Goal: Task Accomplishment & Management: Use online tool/utility

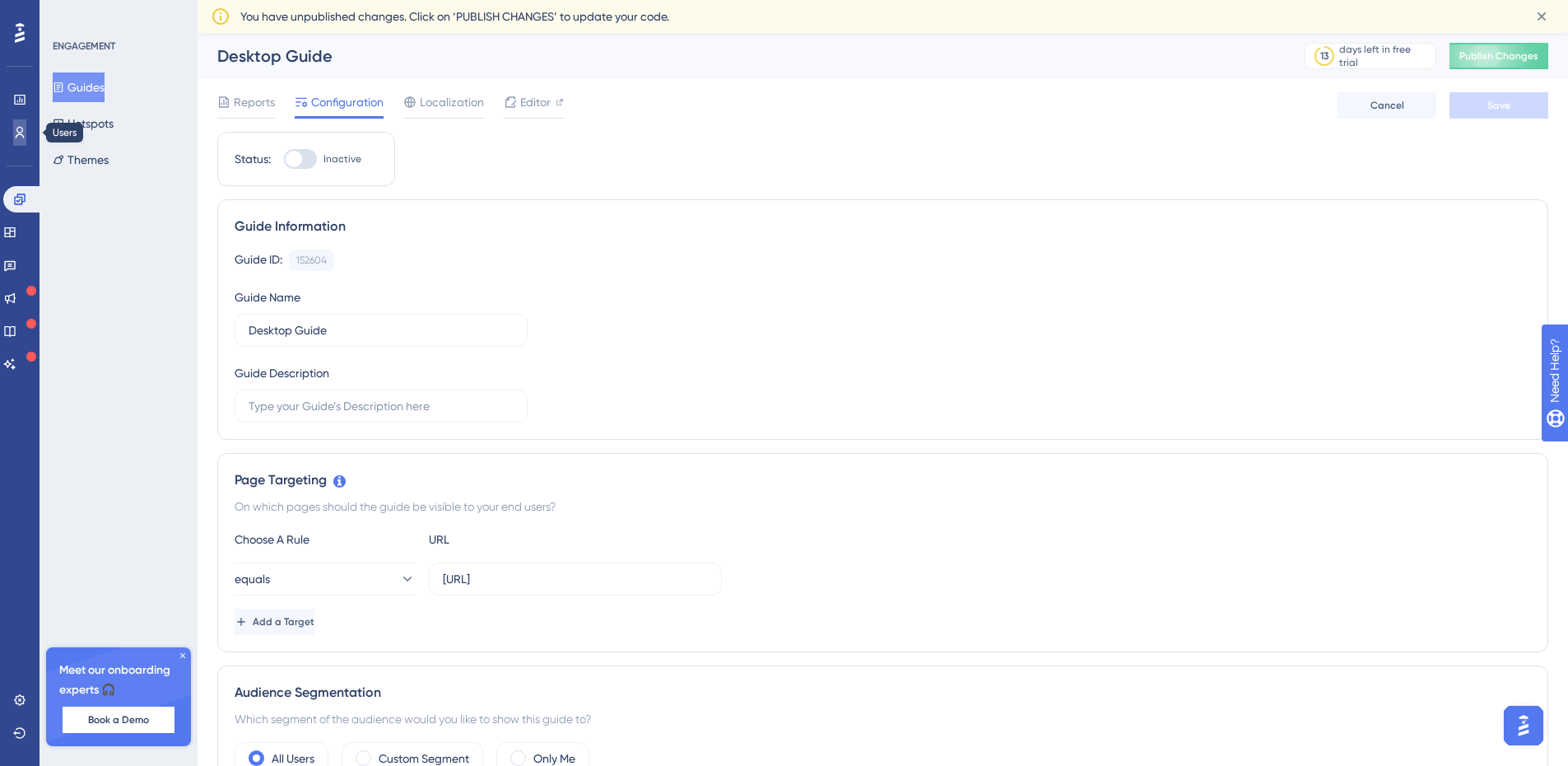
click at [18, 127] on icon at bounding box center [19, 133] width 13 height 13
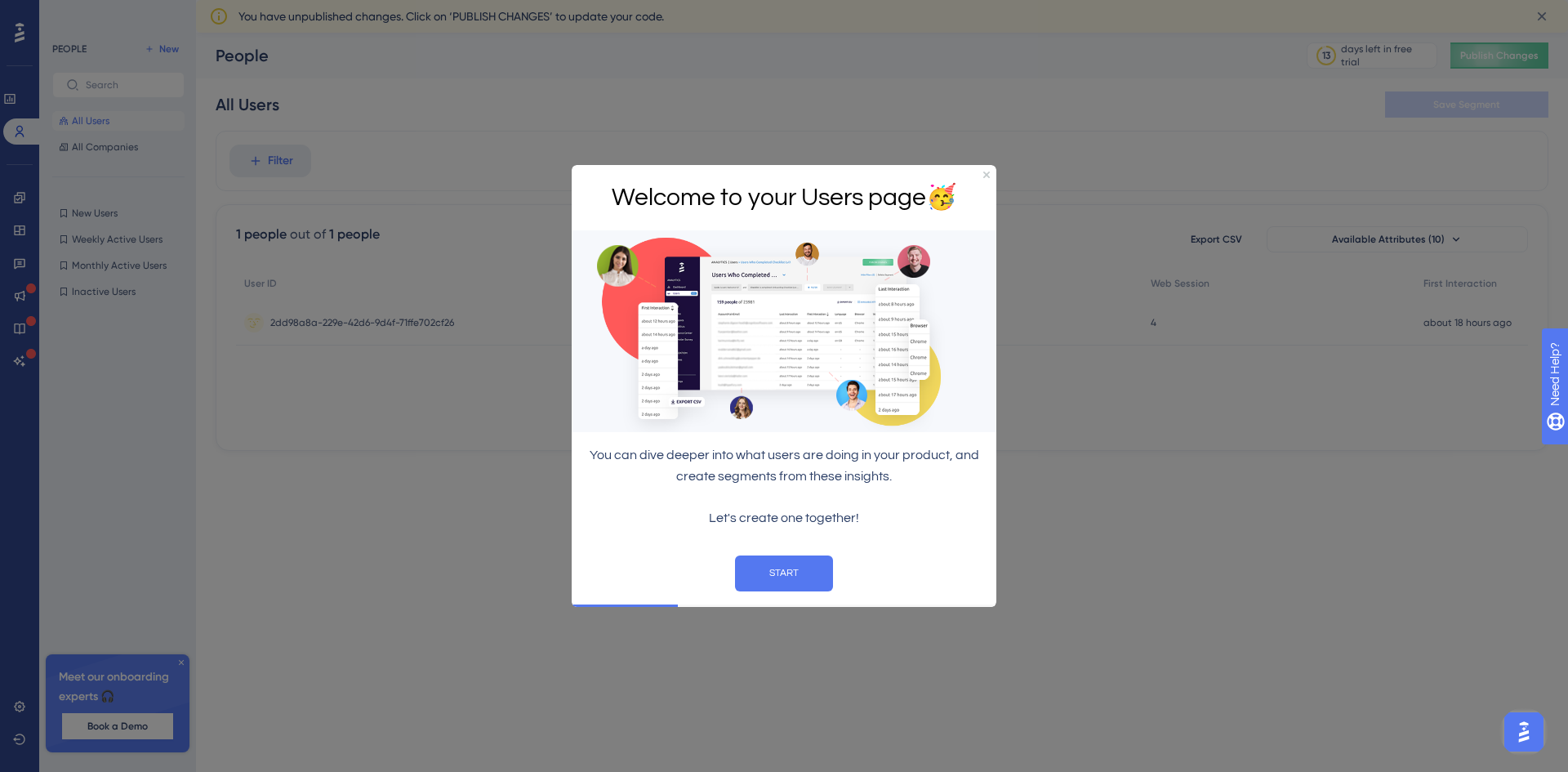
click at [981, 172] on div "Welcome to your Users page 🥳" at bounding box center [784, 198] width 424 height 66
click at [997, 177] on div at bounding box center [784, 386] width 1568 height 772
click at [989, 177] on div "Welcome to your Users page 🥳" at bounding box center [784, 198] width 424 height 66
click at [989, 174] on div "Welcome to your Users page 🥳" at bounding box center [784, 198] width 424 height 66
click at [987, 172] on icon "Close Preview" at bounding box center [986, 174] width 6 height 6
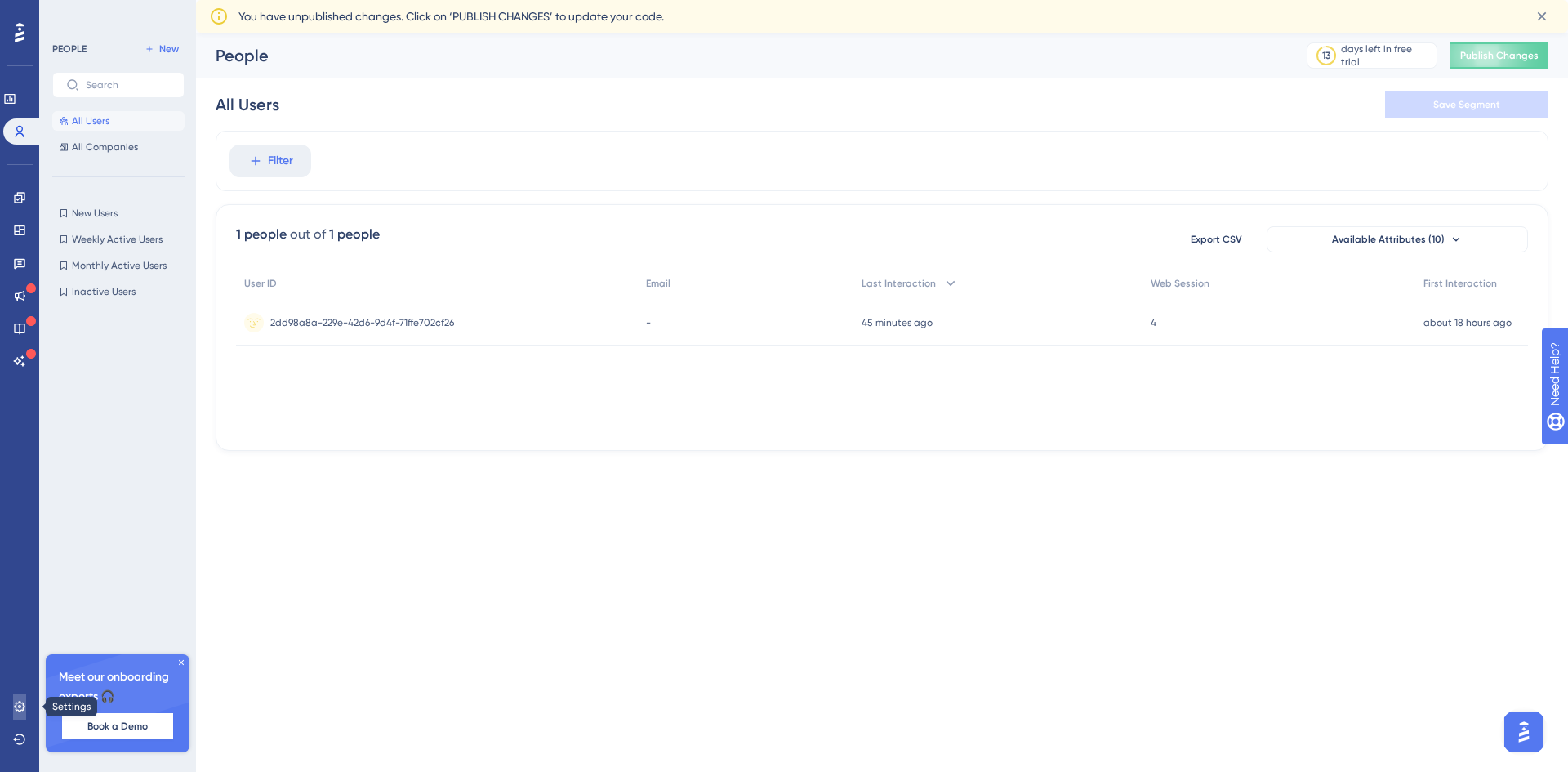
click at [14, 709] on icon at bounding box center [19, 706] width 13 height 13
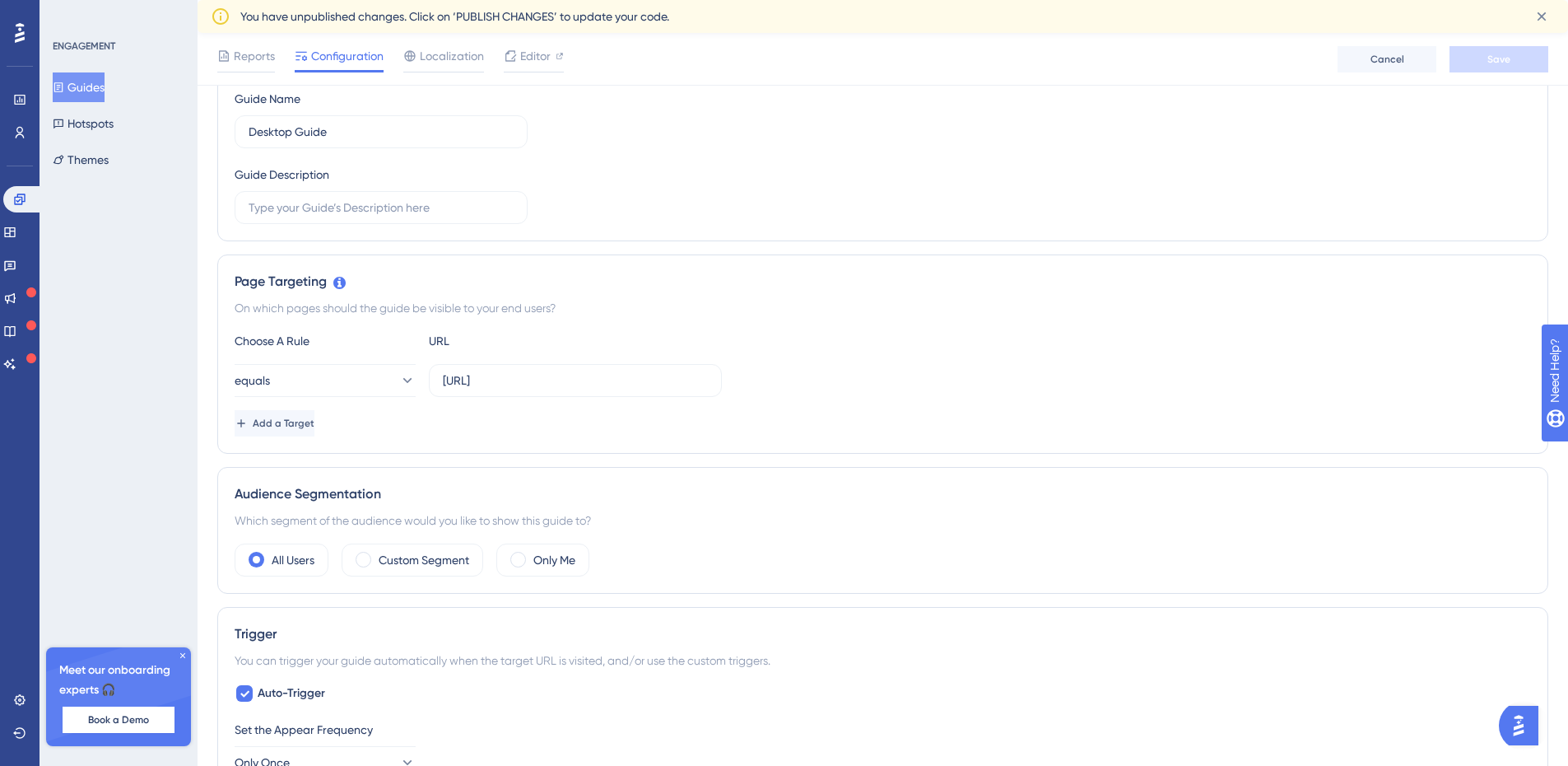
scroll to position [33, 0]
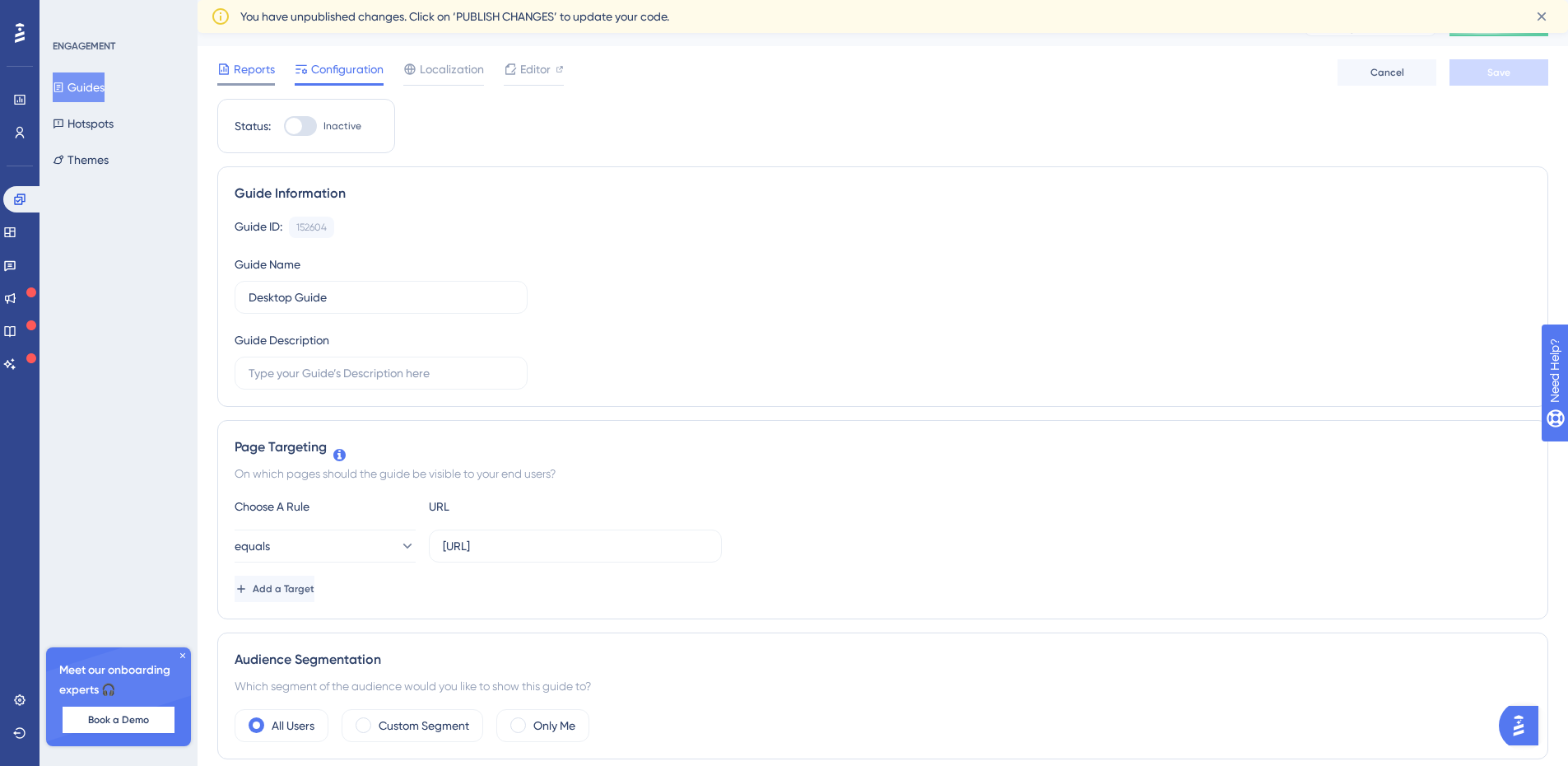
click at [258, 74] on span "Reports" at bounding box center [254, 68] width 41 height 19
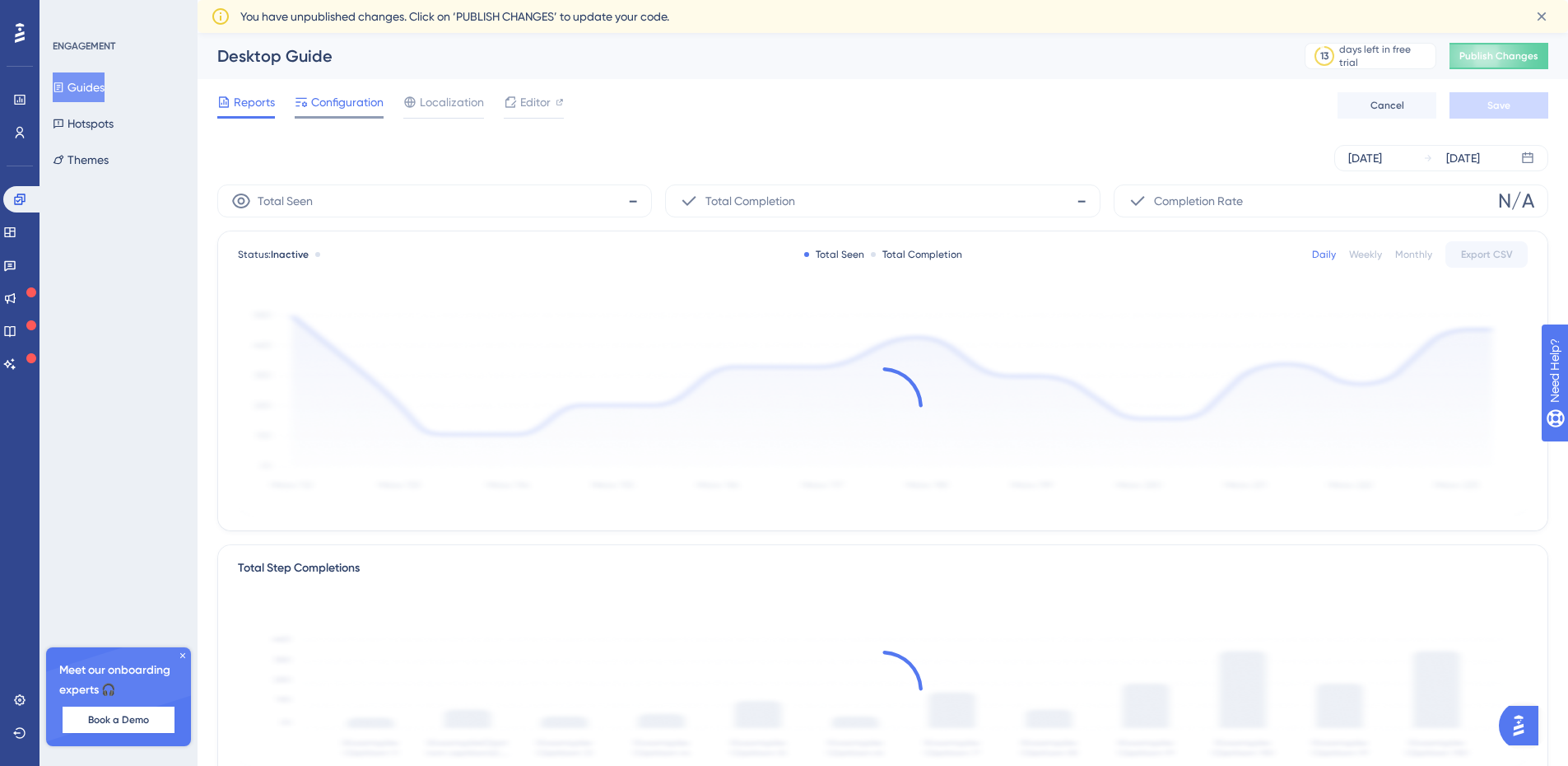
click at [342, 96] on span "Configuration" at bounding box center [348, 101] width 73 height 19
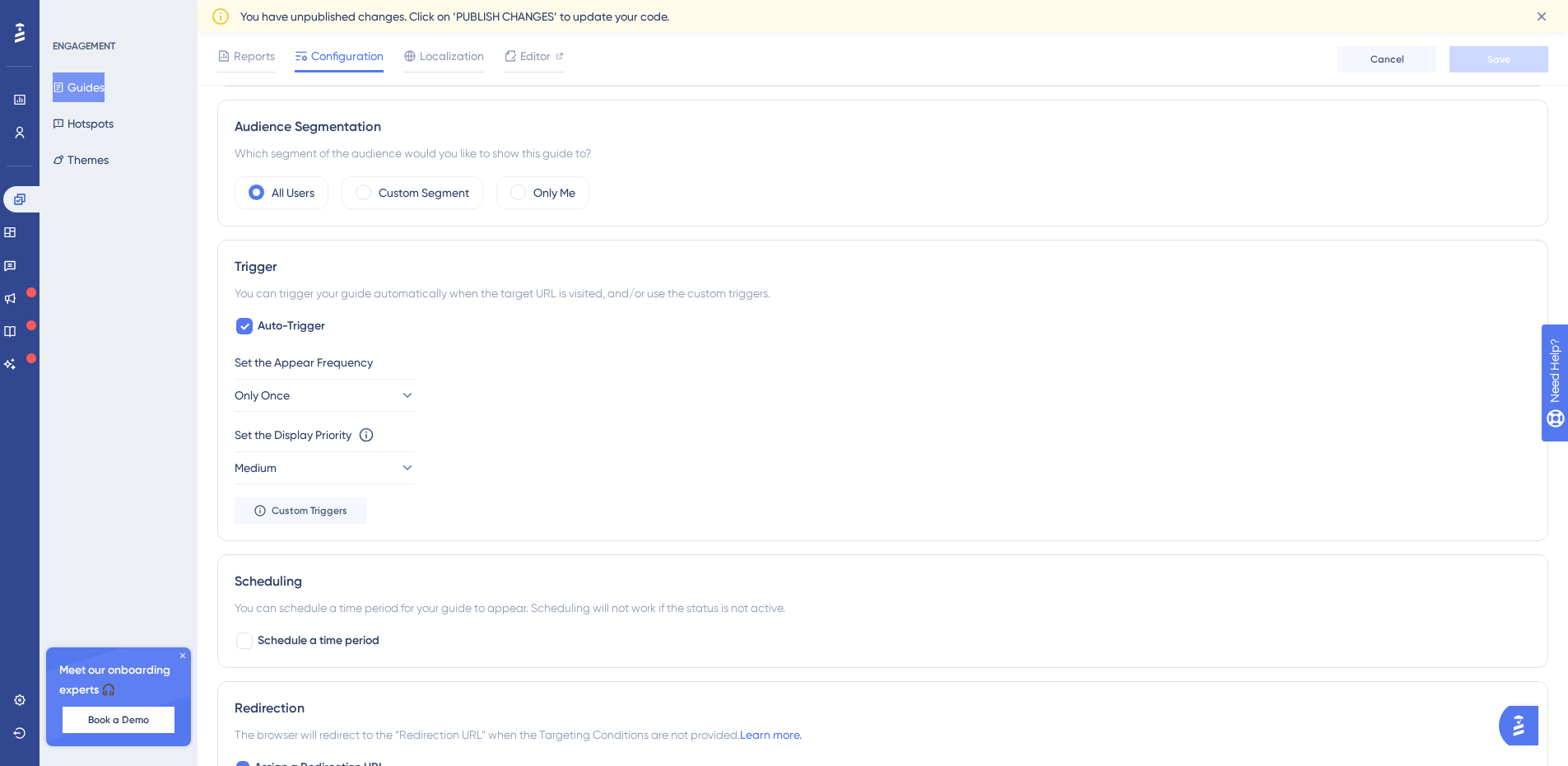
scroll to position [576, 0]
click at [317, 503] on span "Custom Triggers" at bounding box center [310, 506] width 76 height 13
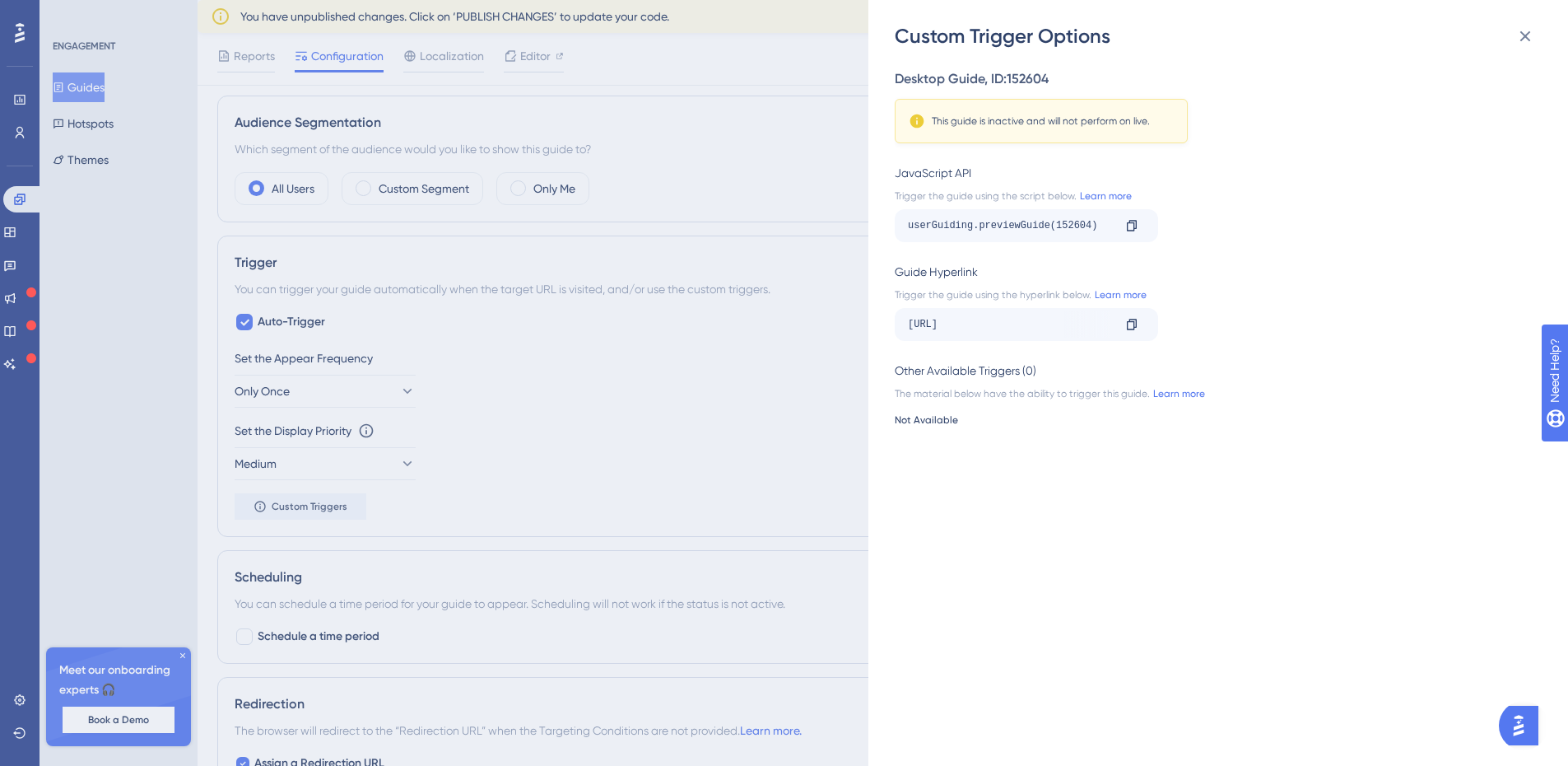
click at [1045, 320] on div "[URL]" at bounding box center [1009, 324] width 204 height 27
click at [1078, 320] on div "[URL]" at bounding box center [1009, 324] width 204 height 27
drag, startPoint x: 949, startPoint y: 300, endPoint x: 1016, endPoint y: 297, distance: 67.1
click at [1016, 297] on div "Trigger the guide using the hyperlink below. Learn more" at bounding box center [1213, 295] width 637 height 13
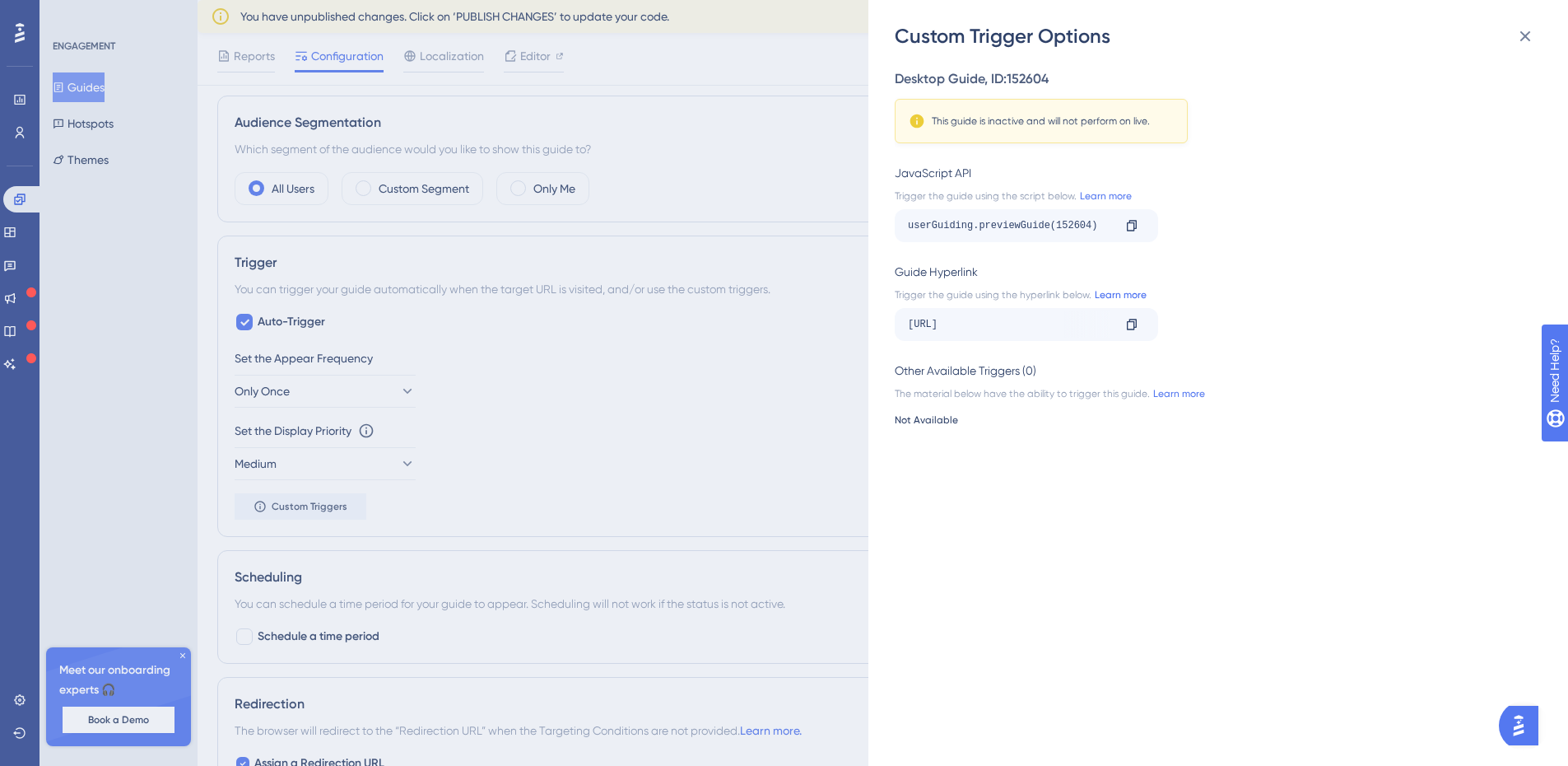
click at [1121, 289] on link "Learn more" at bounding box center [1119, 295] width 55 height 13
click at [1519, 34] on icon at bounding box center [1525, 36] width 19 height 19
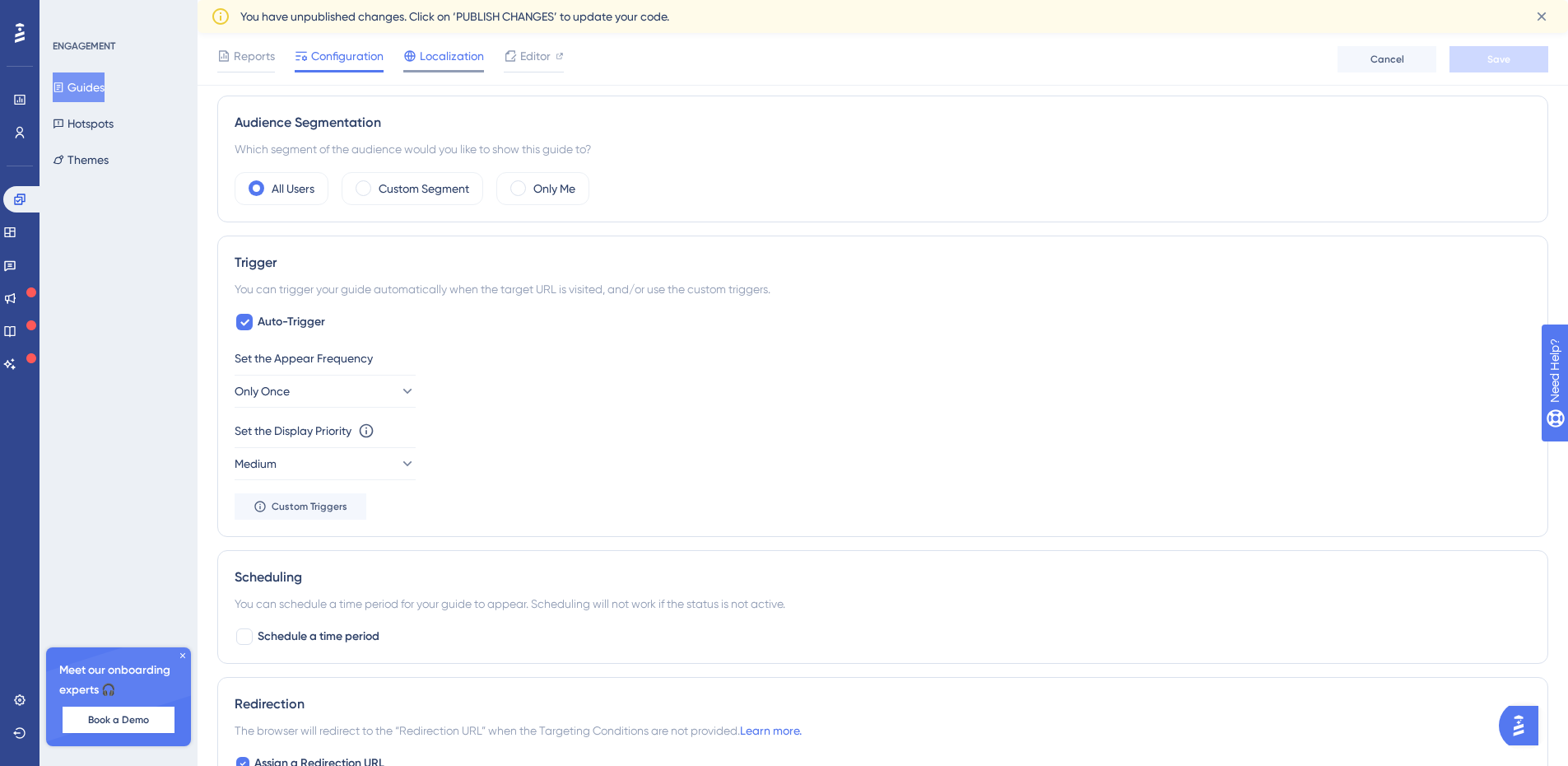
click at [435, 61] on span "Localization" at bounding box center [452, 55] width 65 height 19
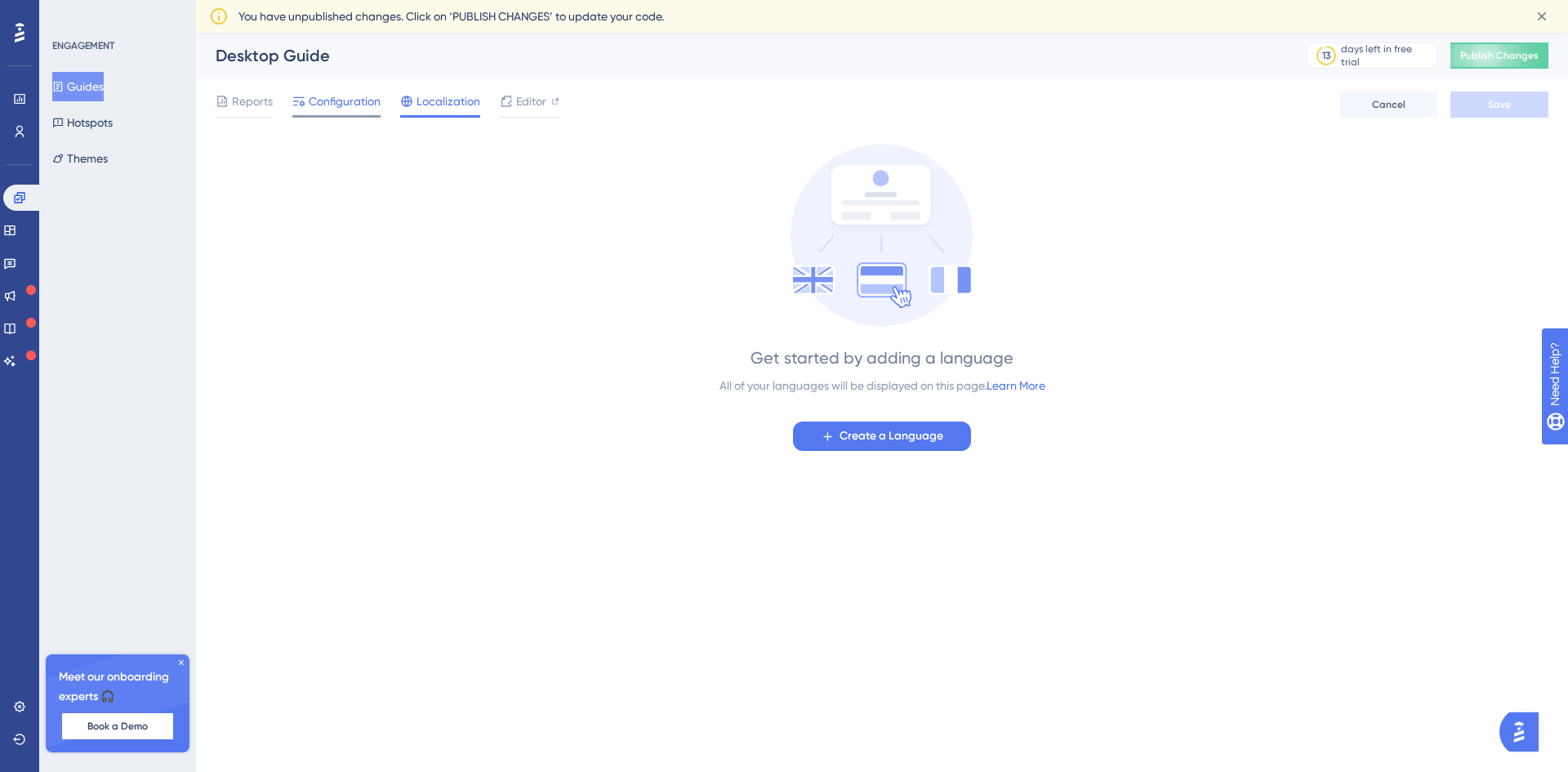
click at [340, 105] on span "Configuration" at bounding box center [345, 101] width 72 height 19
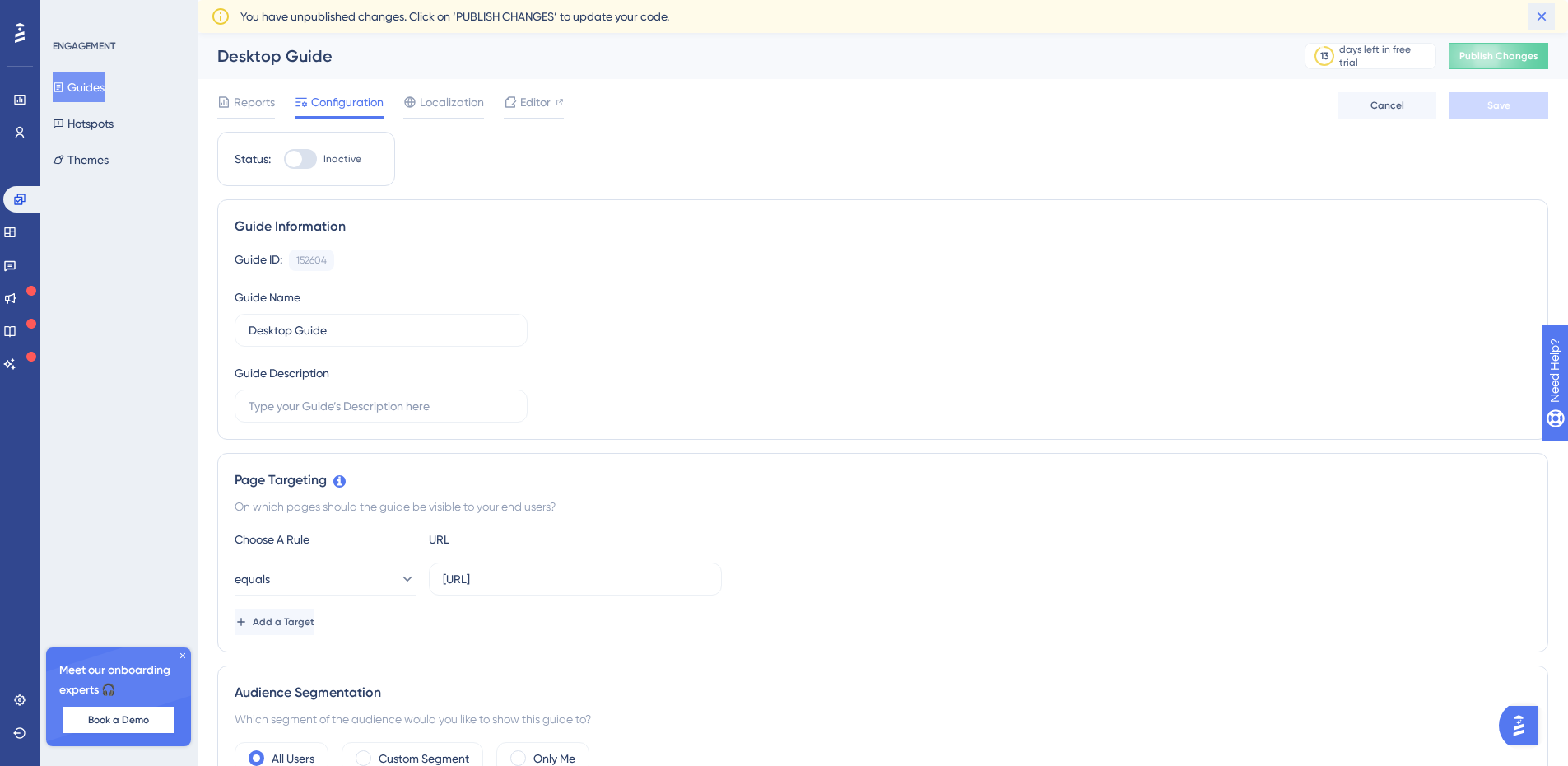
click at [1537, 17] on icon at bounding box center [1542, 17] width 17 height 17
